Goal: Find specific page/section: Find specific page/section

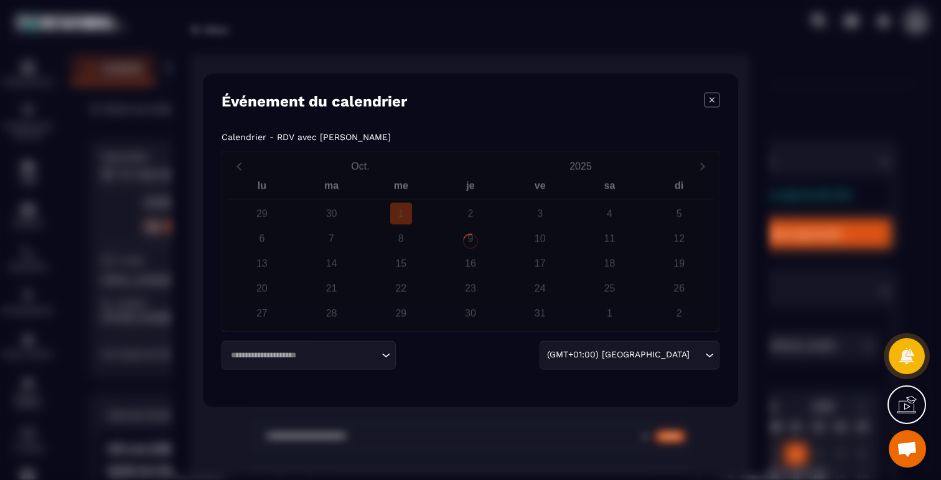
scroll to position [3628, 0]
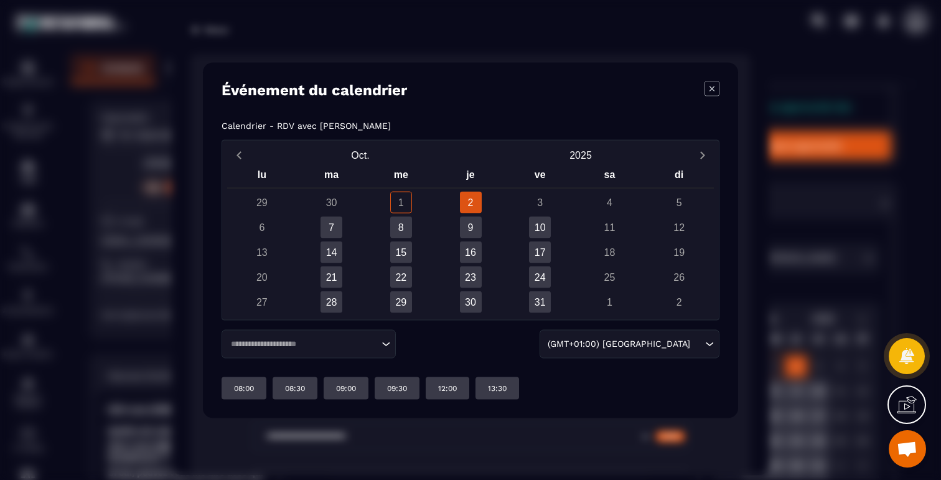
click at [258, 249] on div "13" at bounding box center [262, 252] width 22 height 22
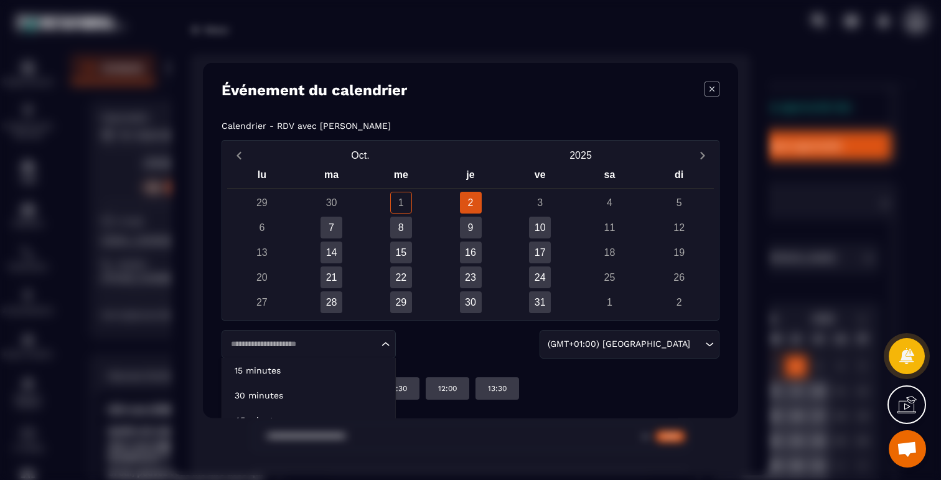
click at [270, 348] on input "Search for option" at bounding box center [303, 343] width 152 height 12
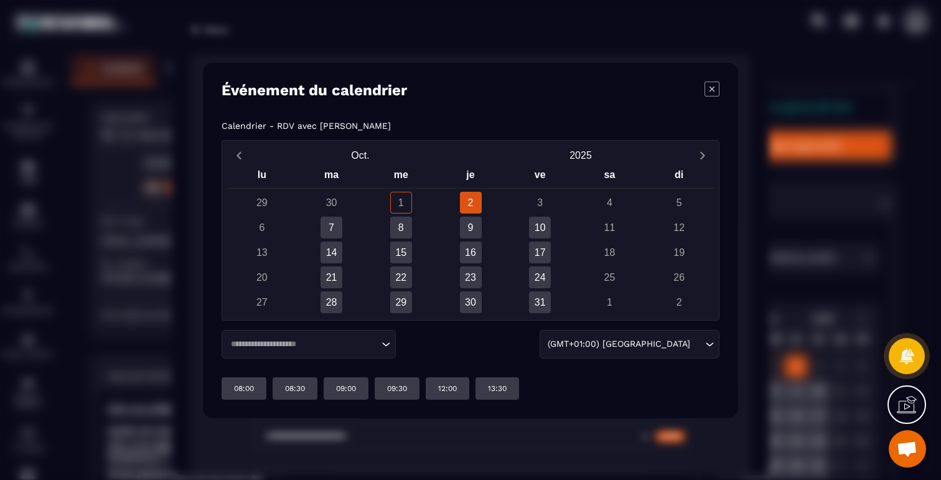
click at [278, 218] on div "6" at bounding box center [262, 227] width 70 height 22
click at [713, 84] on icon "Modal window" at bounding box center [711, 88] width 15 height 15
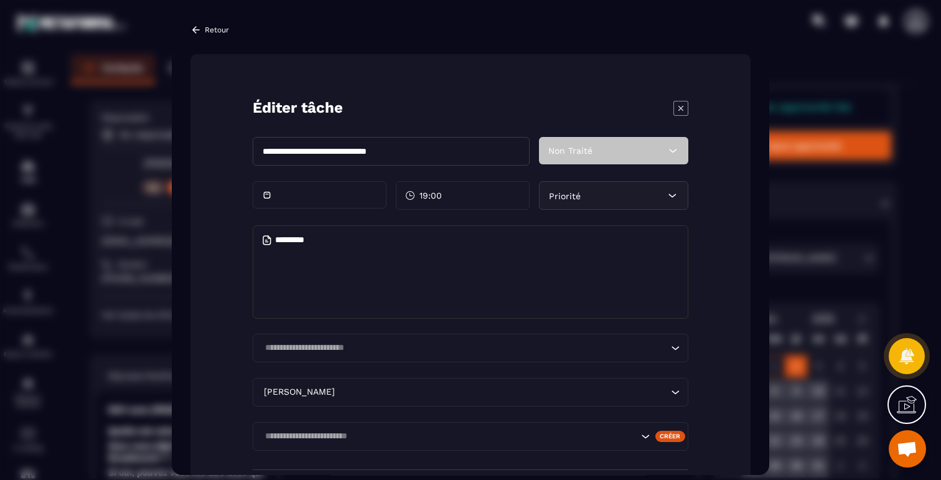
click at [713, 84] on form "**********" at bounding box center [470, 295] width 560 height 483
click at [678, 102] on icon "Modal window" at bounding box center [680, 107] width 15 height 15
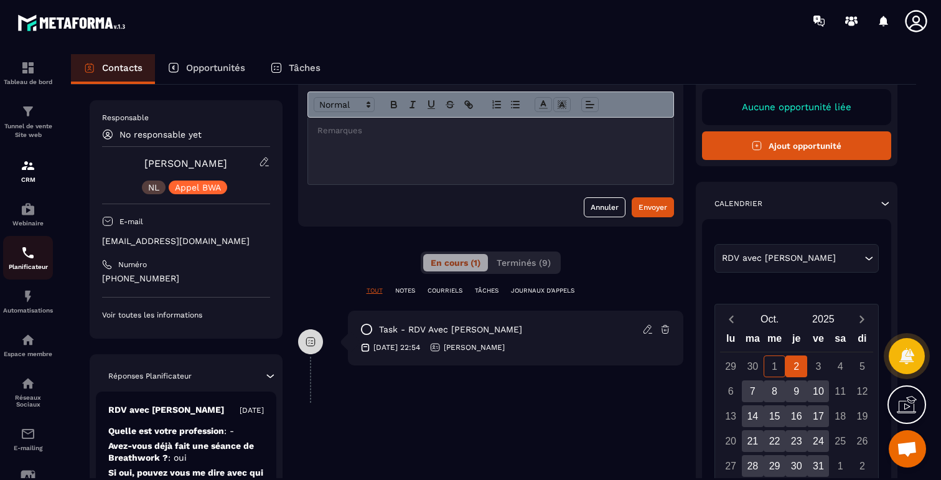
click at [29, 256] on img at bounding box center [28, 252] width 15 height 15
